Goal: Information Seeking & Learning: Learn about a topic

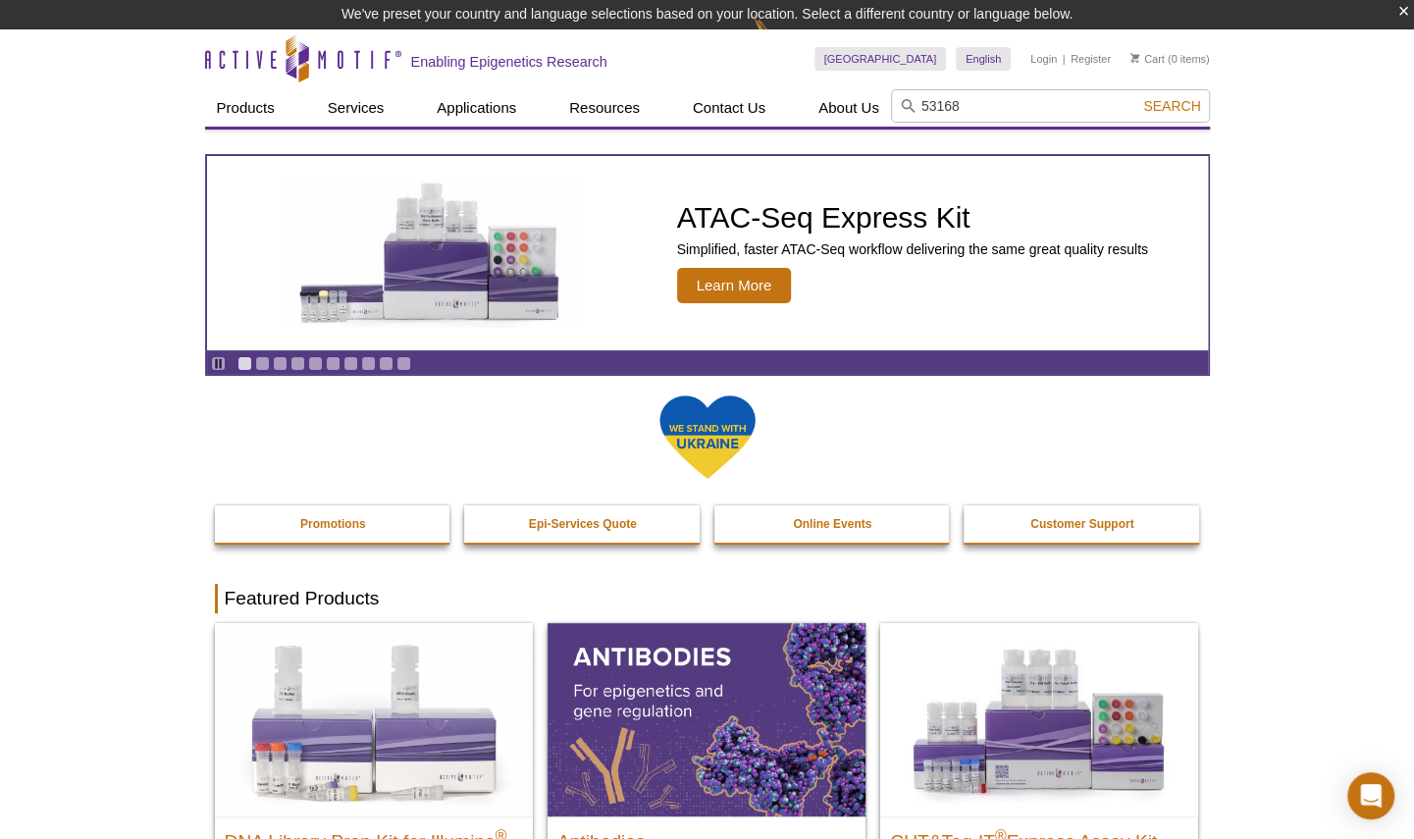
type input "53168"
click at [1137, 97] on button "Search" at bounding box center [1171, 106] width 69 height 18
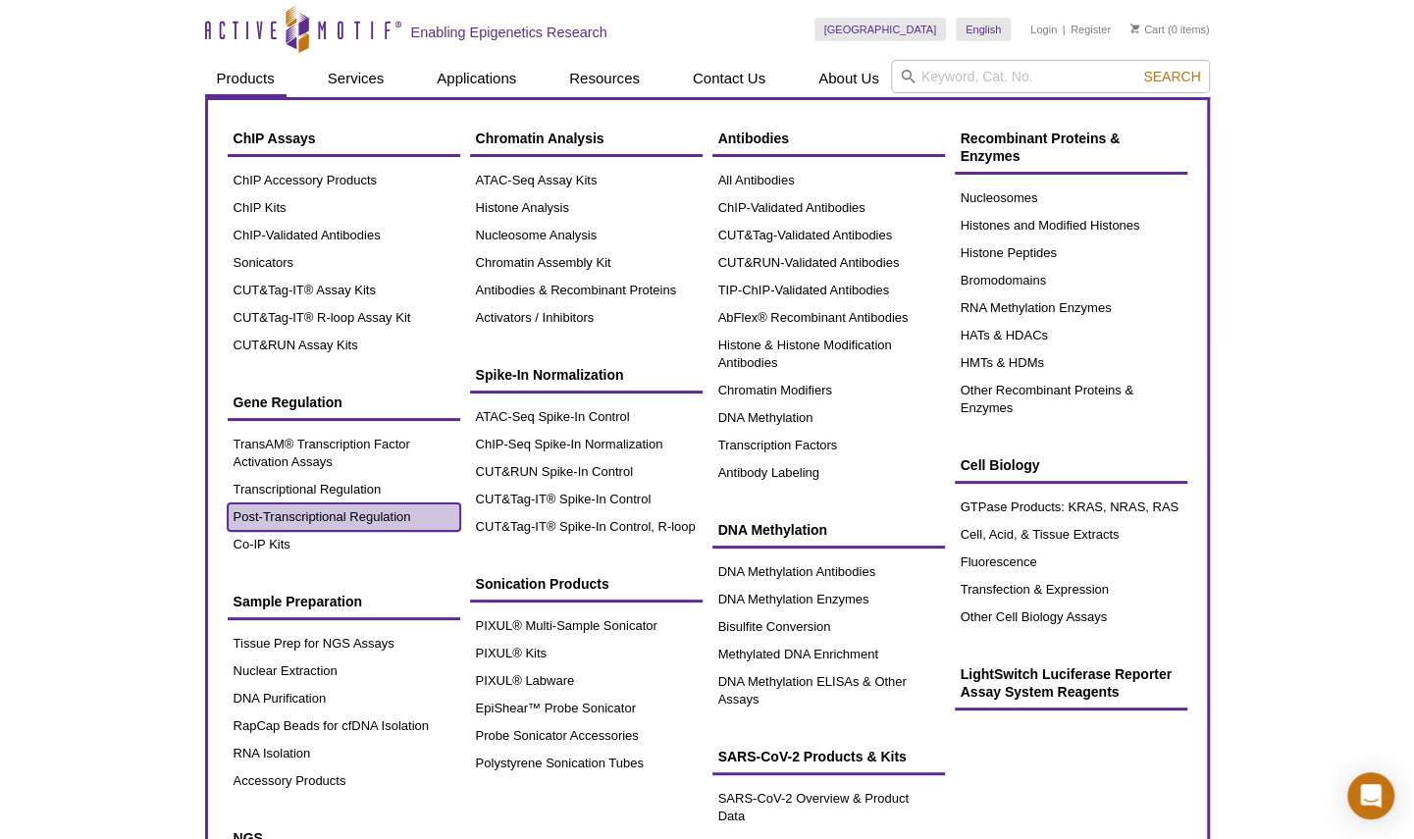
click at [369, 512] on link "Post-Transcriptional Regulation" at bounding box center [344, 516] width 233 height 27
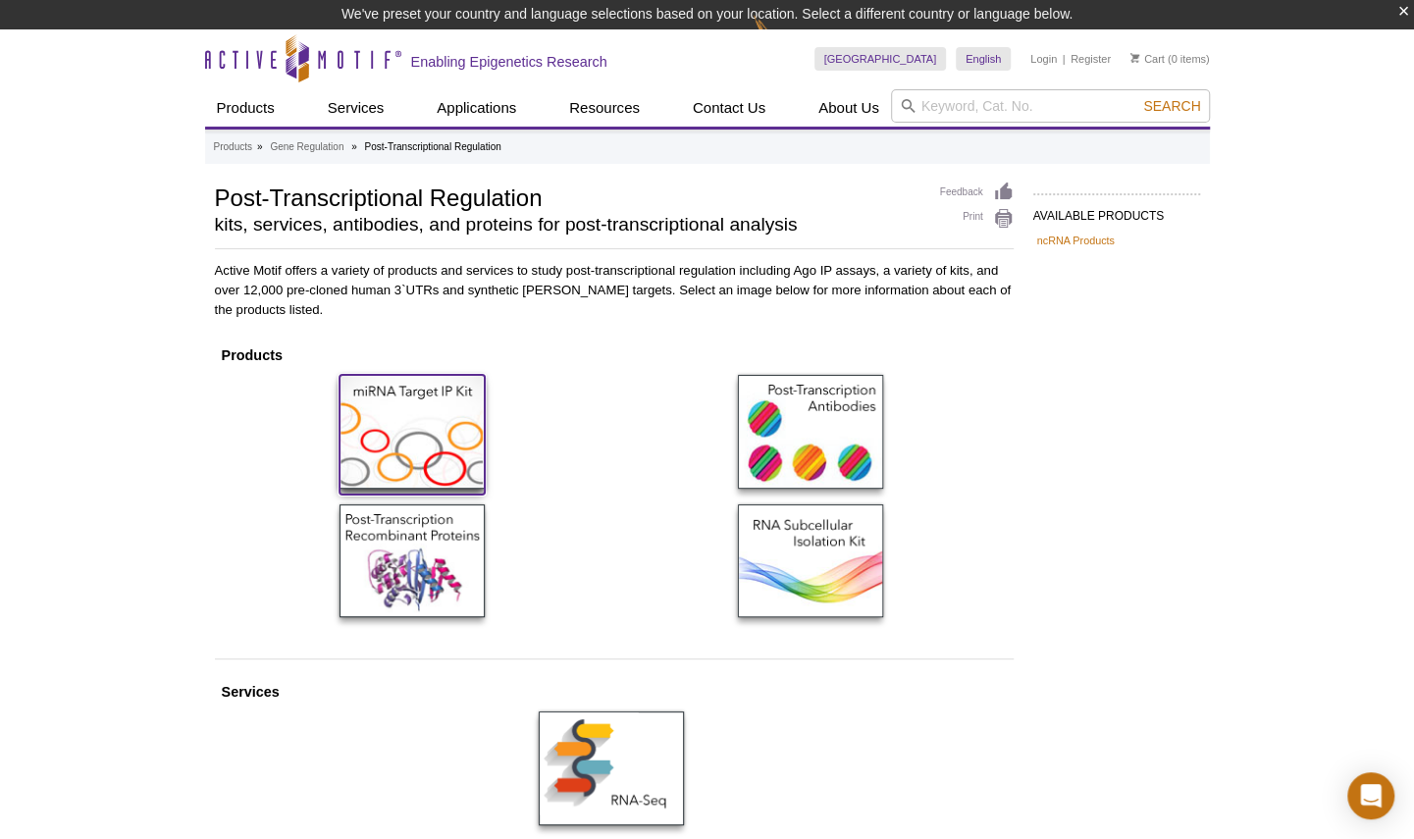
click at [444, 423] on img at bounding box center [411, 431] width 145 height 113
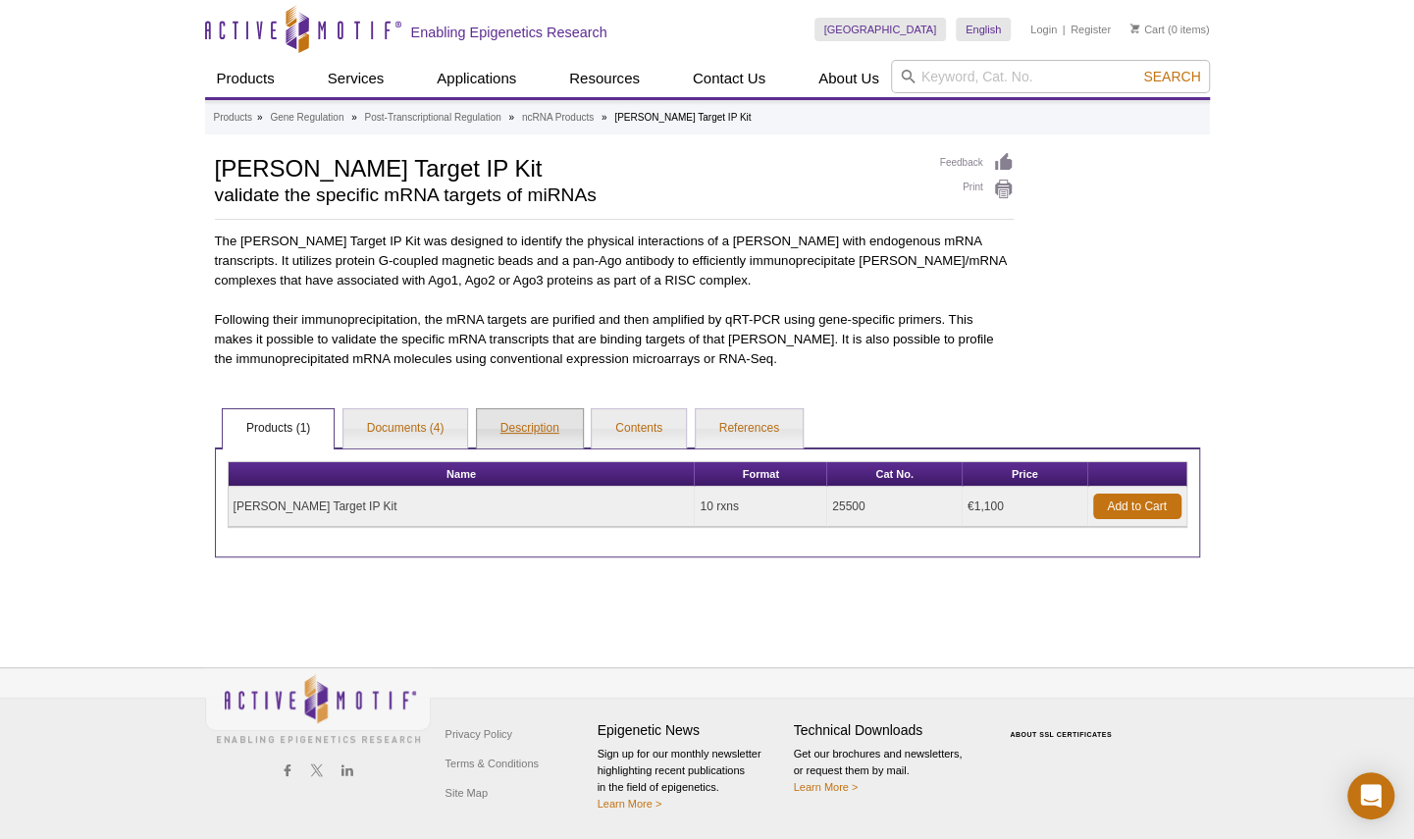
click at [564, 428] on link "Description" at bounding box center [530, 428] width 106 height 39
